Goal: Task Accomplishment & Management: Complete application form

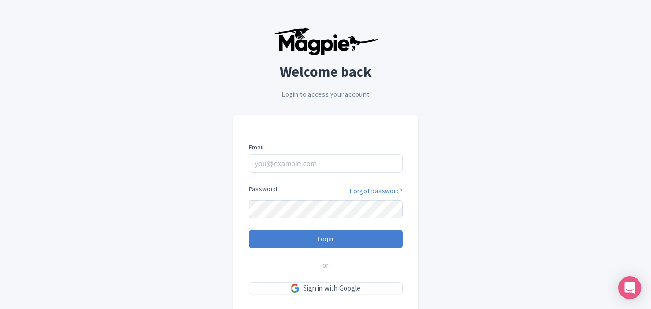
scroll to position [48, 0]
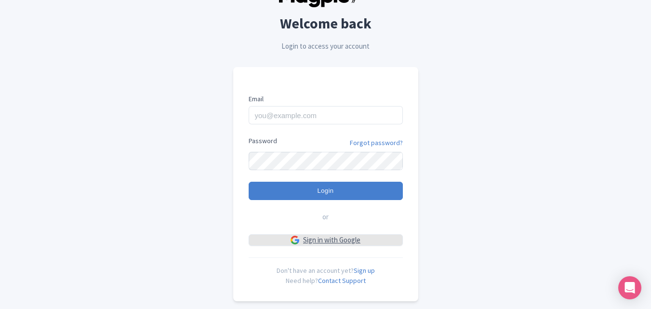
click at [337, 242] on link "Sign in with Google" at bounding box center [325, 240] width 154 height 12
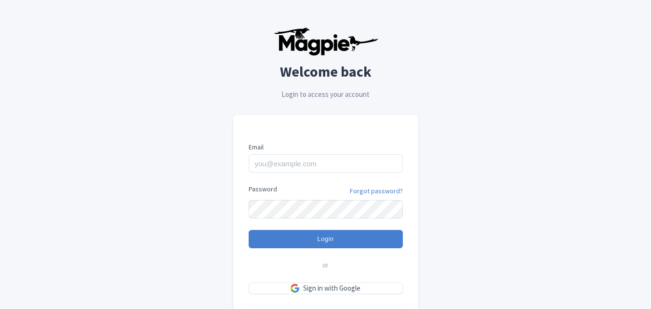
scroll to position [48, 0]
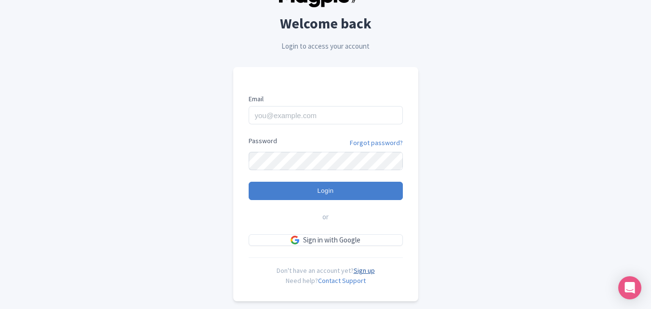
click at [362, 272] on link "Sign up" at bounding box center [363, 270] width 21 height 9
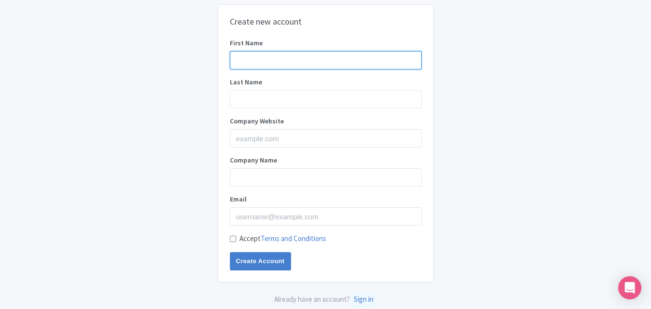
click at [330, 65] on input "First Name" at bounding box center [326, 60] width 192 height 18
type input "mazhar"
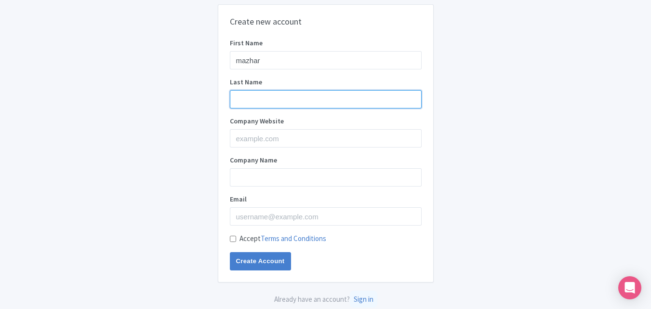
click at [322, 101] on input "Last Name" at bounding box center [326, 99] width 192 height 18
type input "Mazhar"
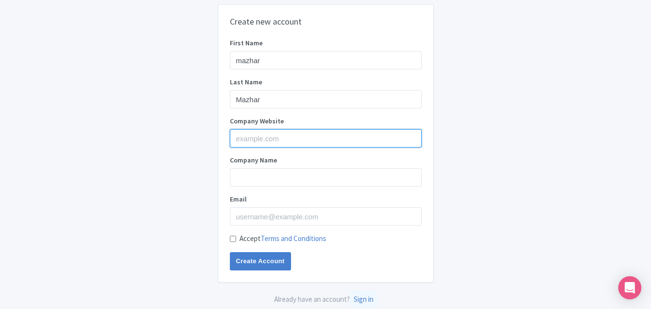
type input "NURS FPX 4010"
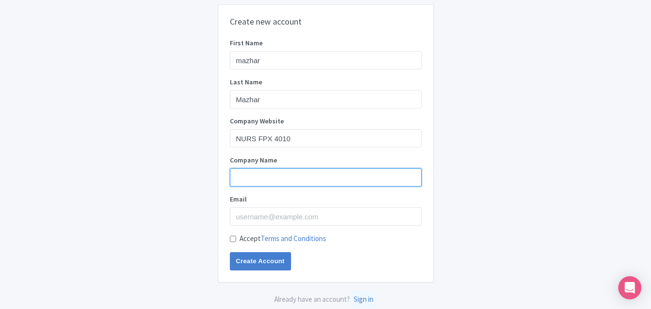
type input "NURS FPX 4010"
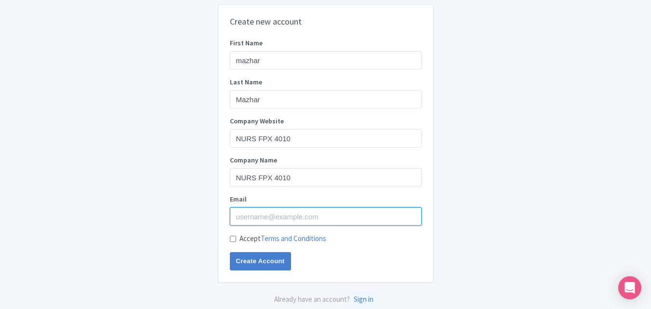
type input "[EMAIL_ADDRESS][DOMAIN_NAME]"
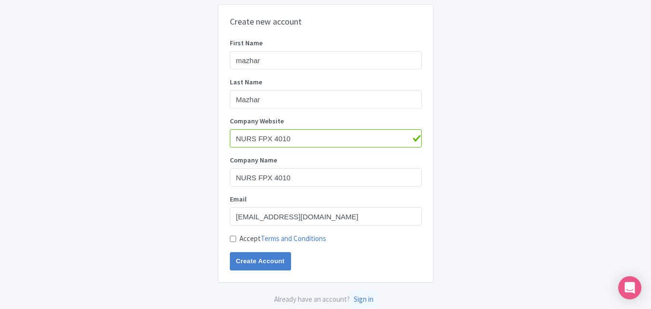
drag, startPoint x: 230, startPoint y: 236, endPoint x: 243, endPoint y: 246, distance: 15.9
click at [230, 236] on input "Accept Terms and Conditions" at bounding box center [233, 238] width 6 height 6
checkbox input "true"
click at [253, 258] on input "Create Account" at bounding box center [260, 261] width 61 height 18
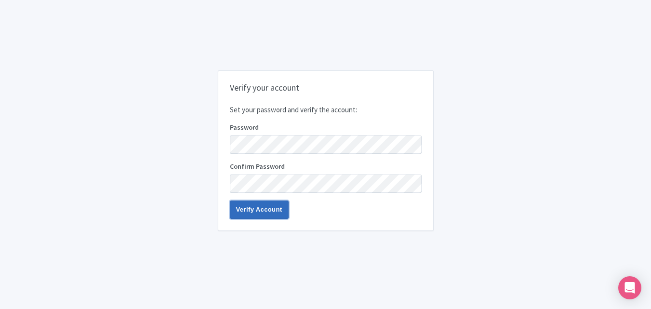
click at [264, 214] on input "Verify Account" at bounding box center [259, 209] width 59 height 18
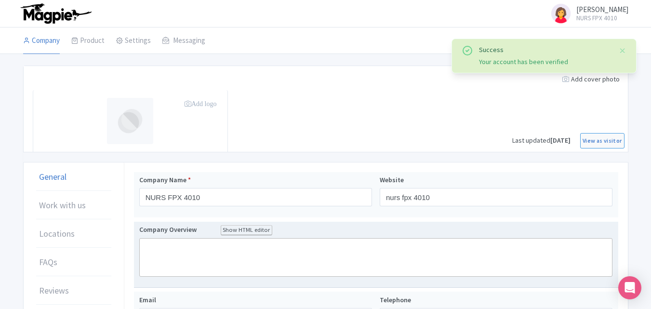
click at [232, 265] on trix-editor at bounding box center [375, 257] width 473 height 39
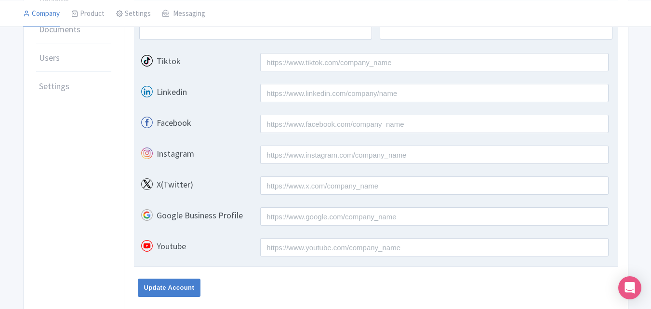
scroll to position [333, 0]
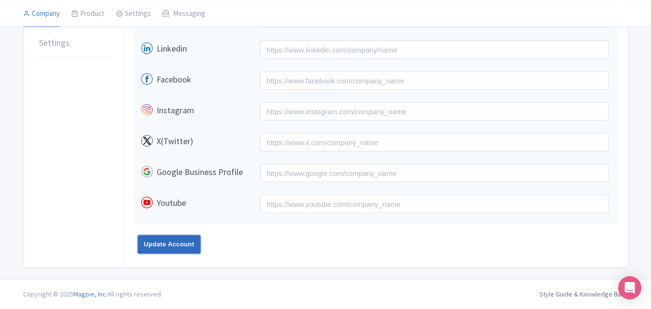
click at [183, 245] on input "Update Account" at bounding box center [169, 244] width 63 height 18
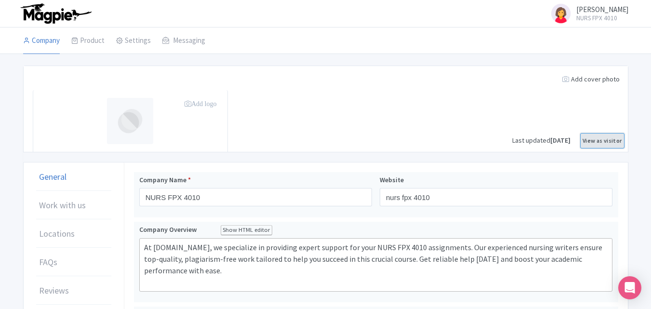
click at [612, 140] on link "View as visitor" at bounding box center [602, 140] width 44 height 15
